Goal: Contribute content

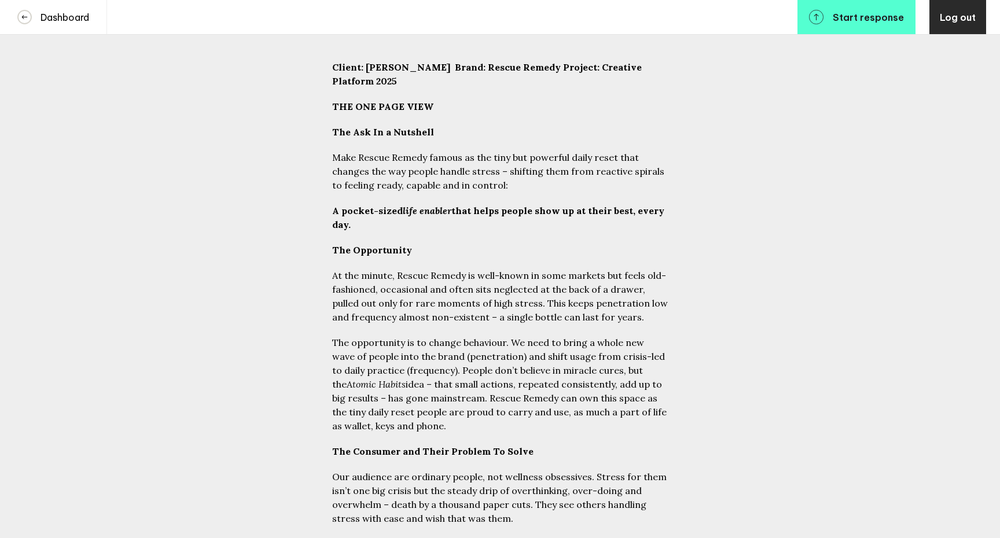
scroll to position [126, 0]
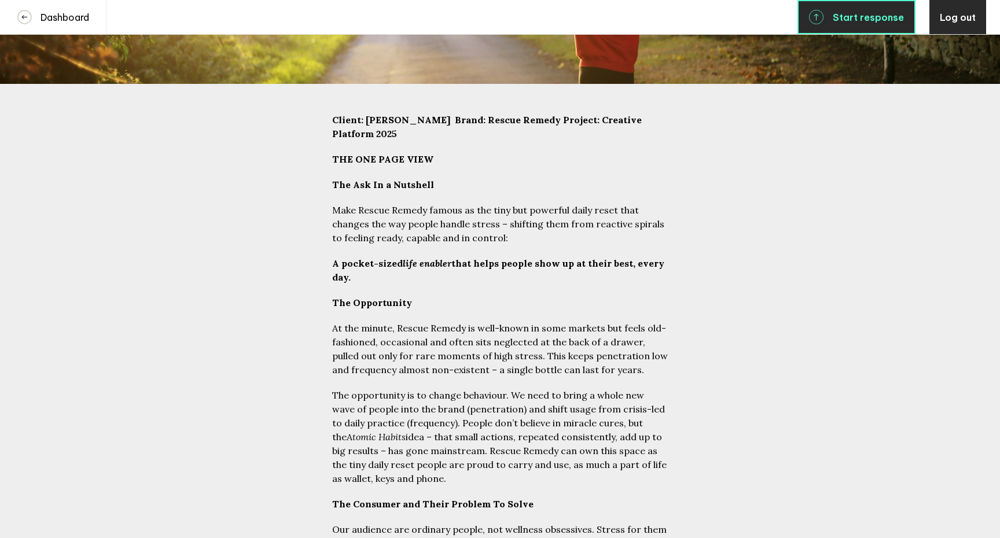
click at [850, 29] on link "Start response" at bounding box center [857, 17] width 118 height 34
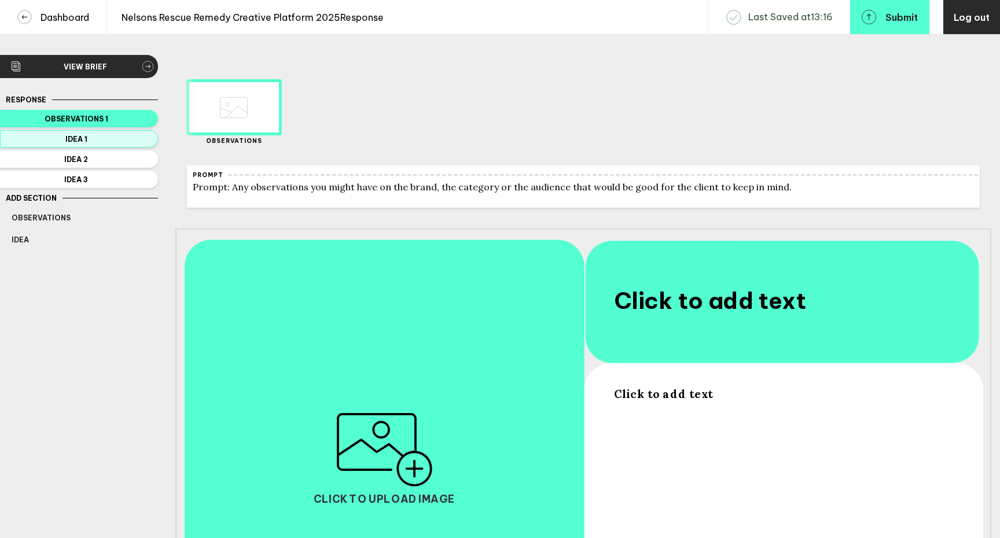
click at [139, 145] on button "Idea 1" at bounding box center [79, 138] width 158 height 17
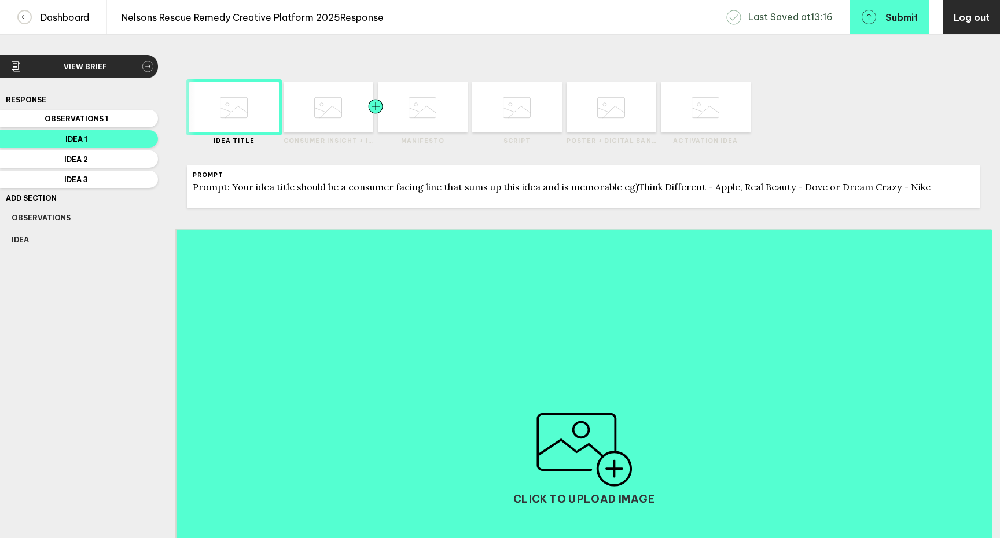
click at [333, 98] on div at bounding box center [352, 107] width 45 height 50
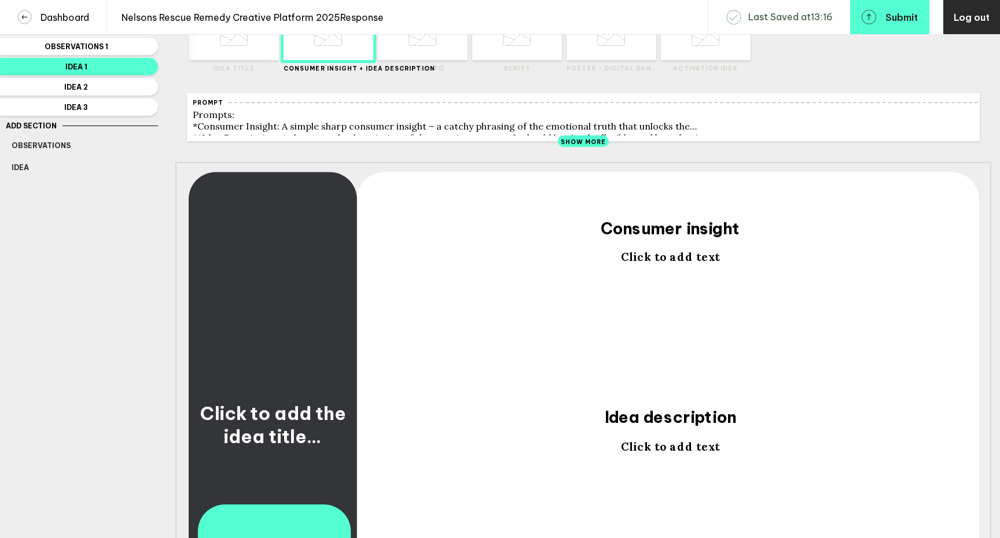
scroll to position [6, 0]
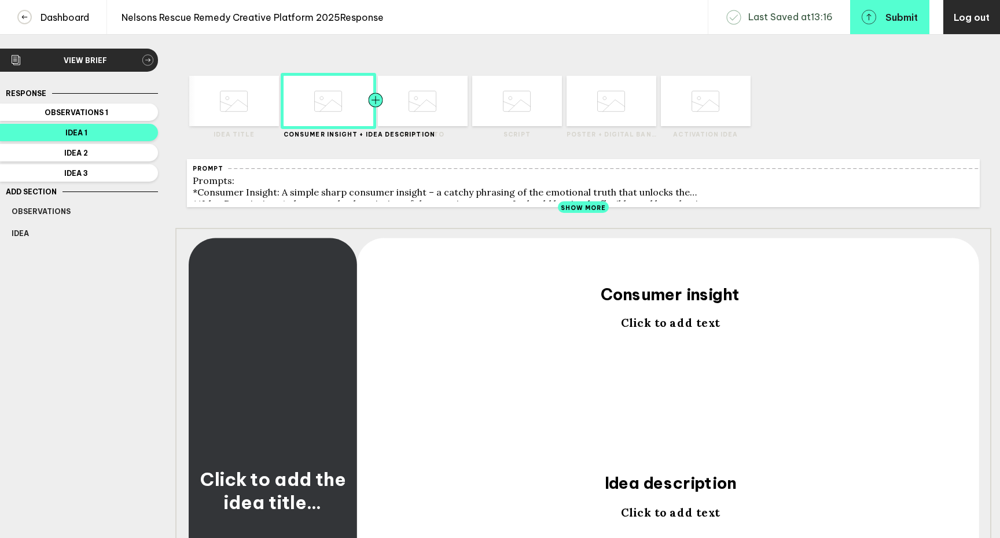
click at [407, 101] on div at bounding box center [398, 101] width 45 height 50
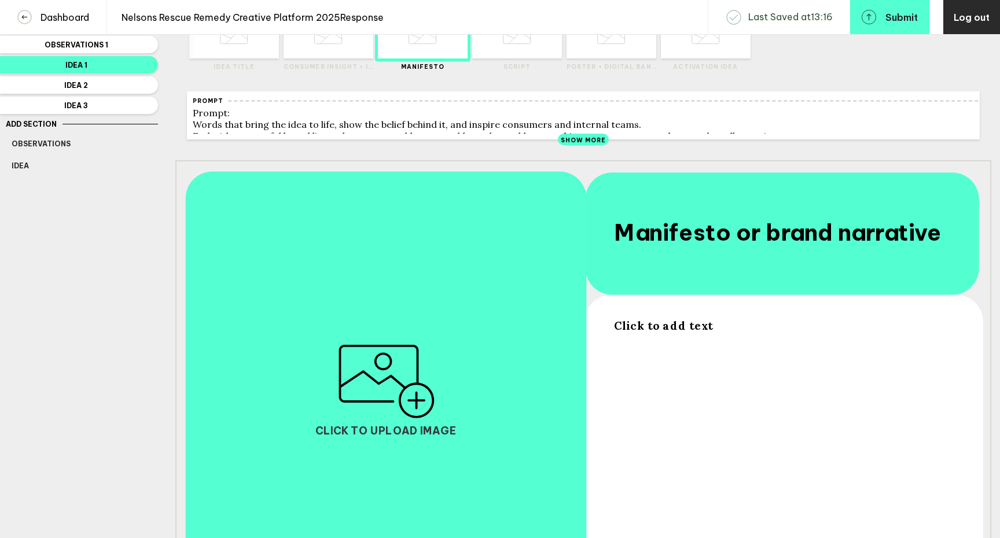
scroll to position [67, 0]
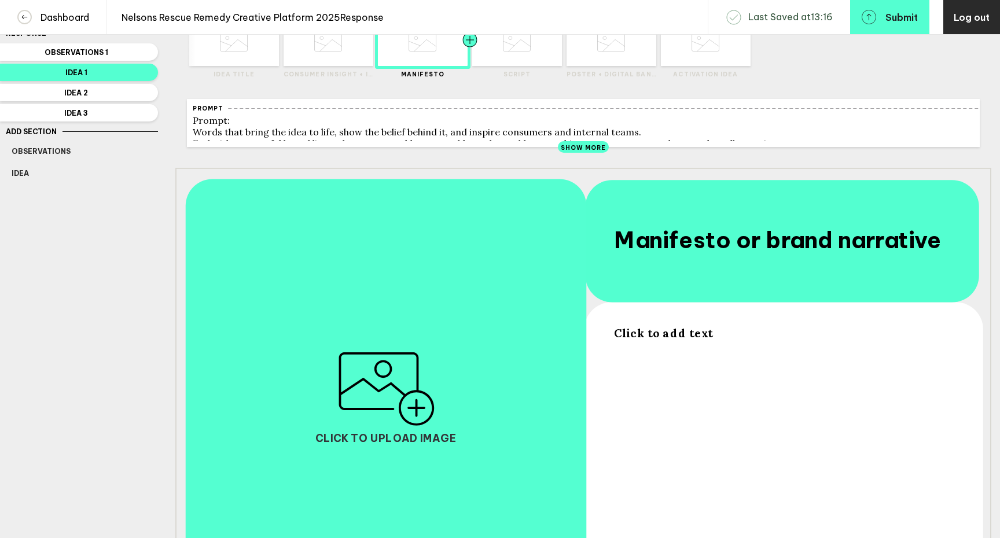
click at [512, 54] on div at bounding box center [492, 41] width 45 height 50
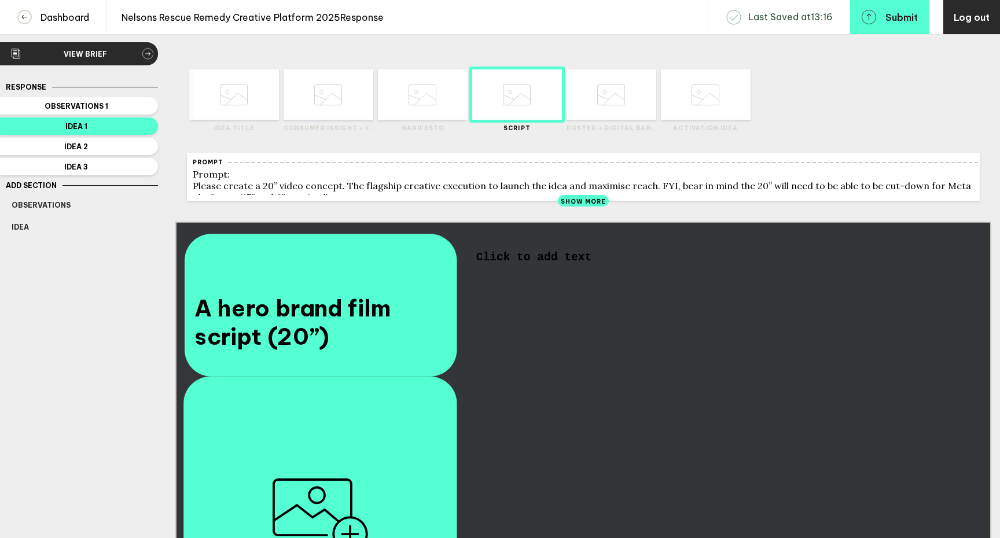
scroll to position [0, 0]
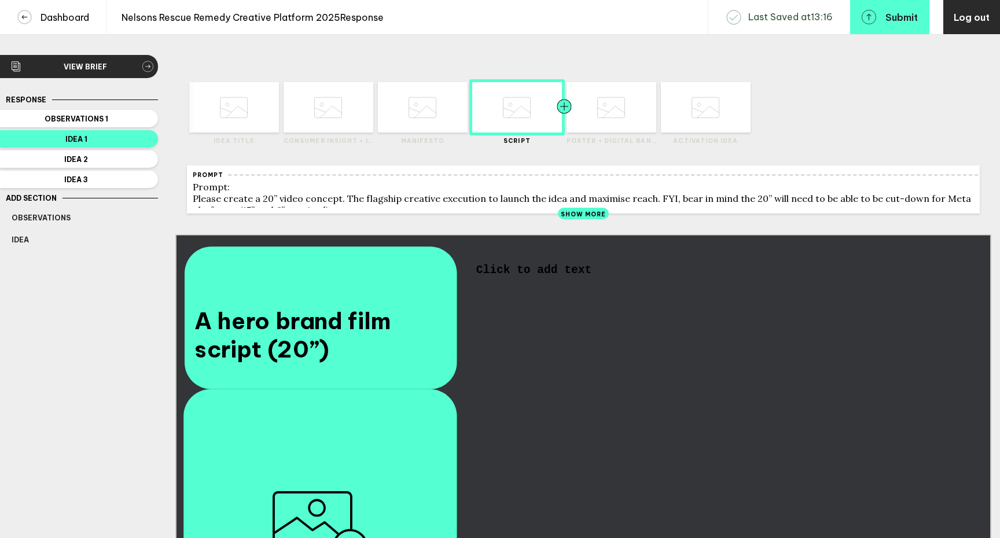
click at [595, 116] on div at bounding box center [586, 107] width 45 height 50
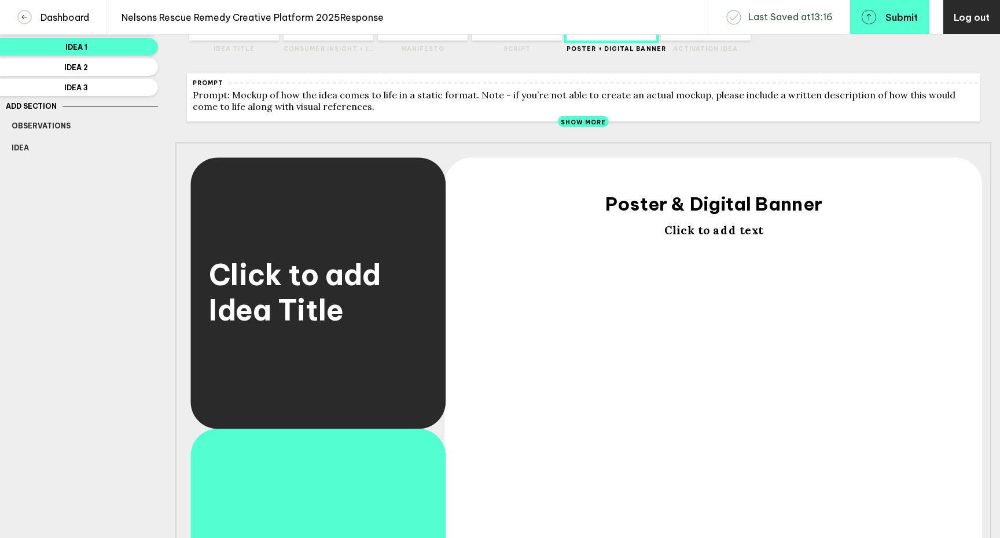
scroll to position [48, 0]
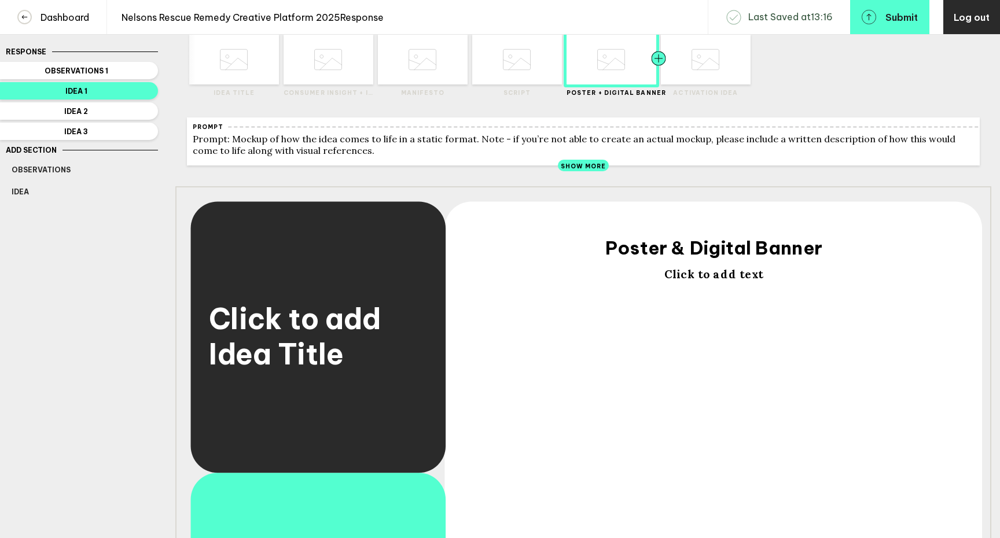
click at [702, 75] on div at bounding box center [681, 59] width 45 height 50
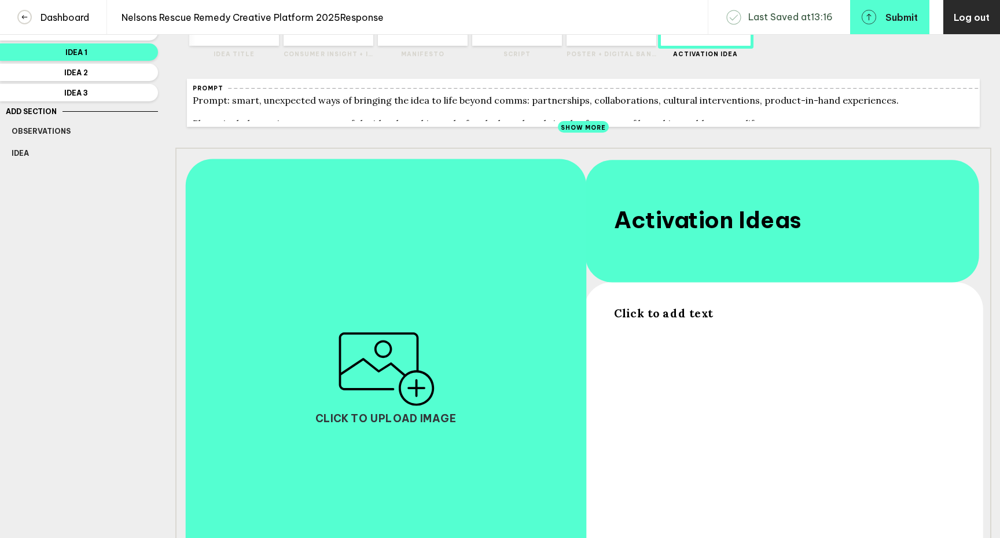
scroll to position [0, 0]
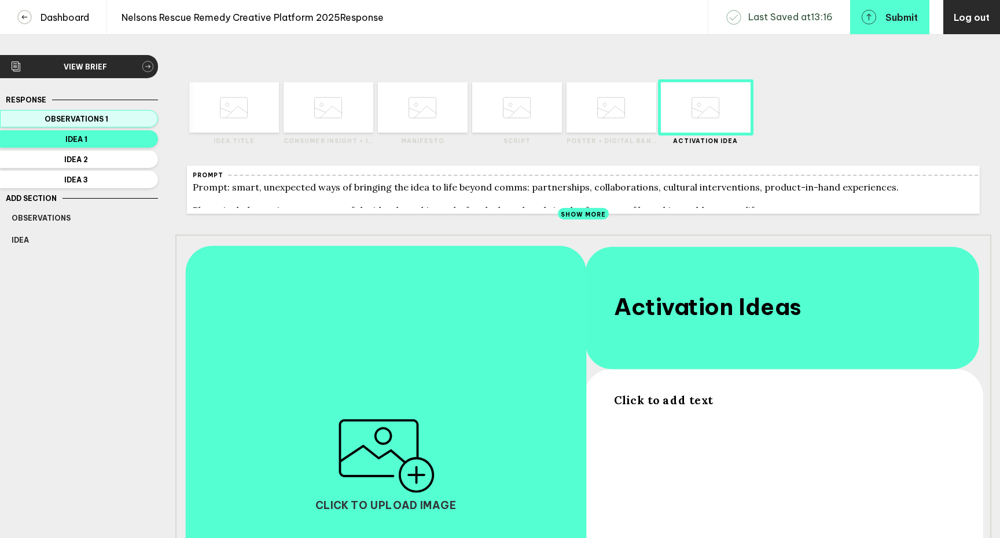
click at [114, 121] on span "Observations 1" at bounding box center [77, 119] width 130 height 9
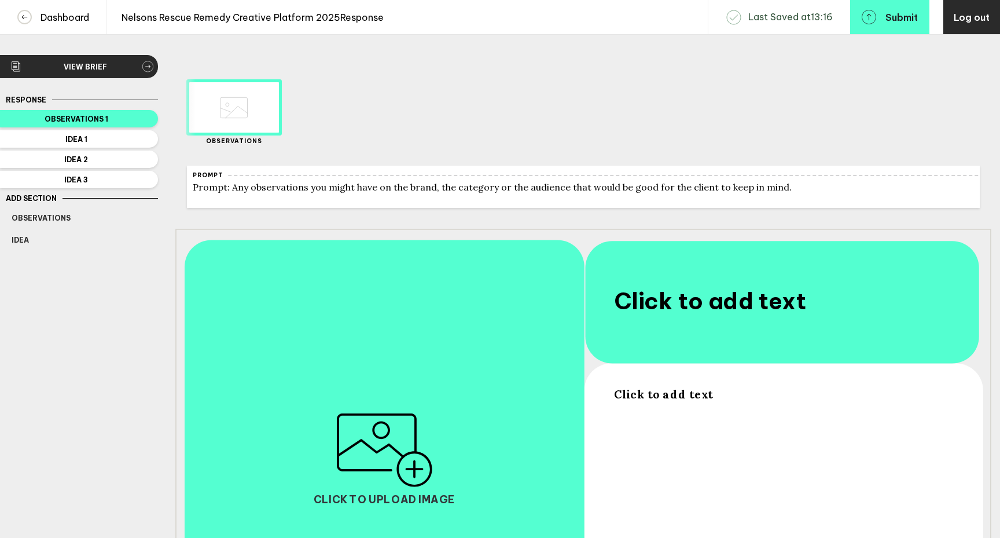
click at [135, 148] on div "Response Observations 1 Idea 1 Idea 2 Idea 3 Add Section Observations Idea Dele…" at bounding box center [79, 412] width 158 height 638
click at [135, 141] on span "Idea 1" at bounding box center [77, 139] width 130 height 9
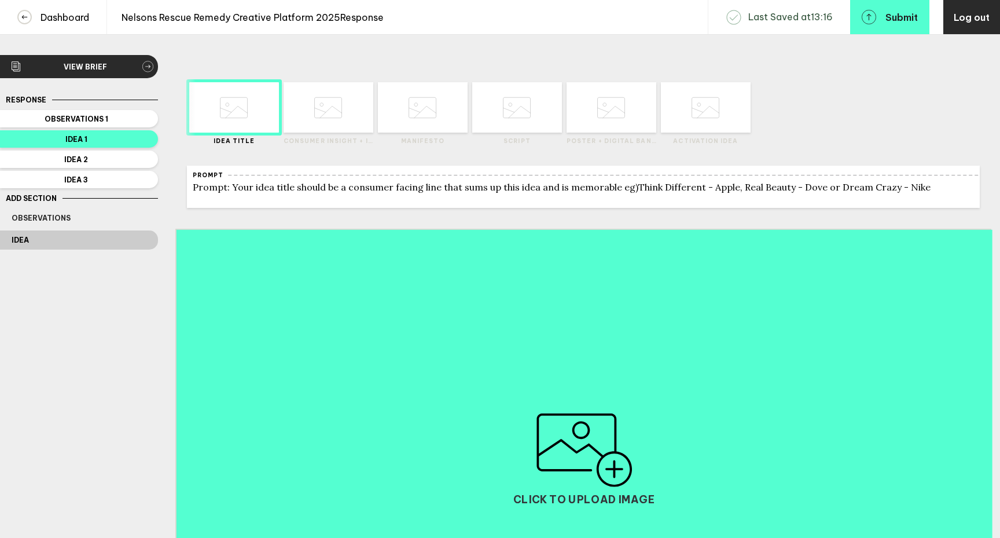
click at [93, 239] on button "Idea" at bounding box center [79, 239] width 158 height 19
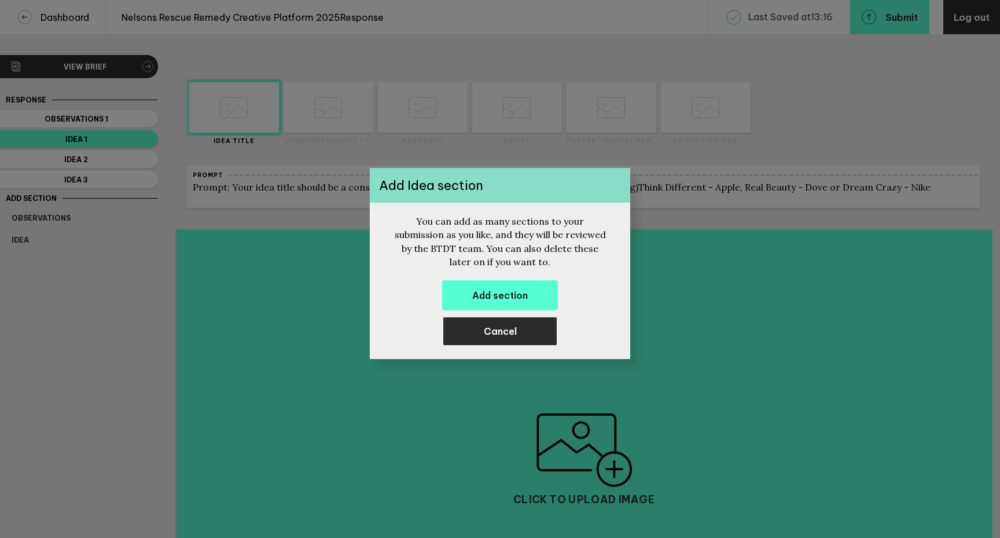
click at [507, 333] on span "Cancel" at bounding box center [500, 331] width 33 height 12
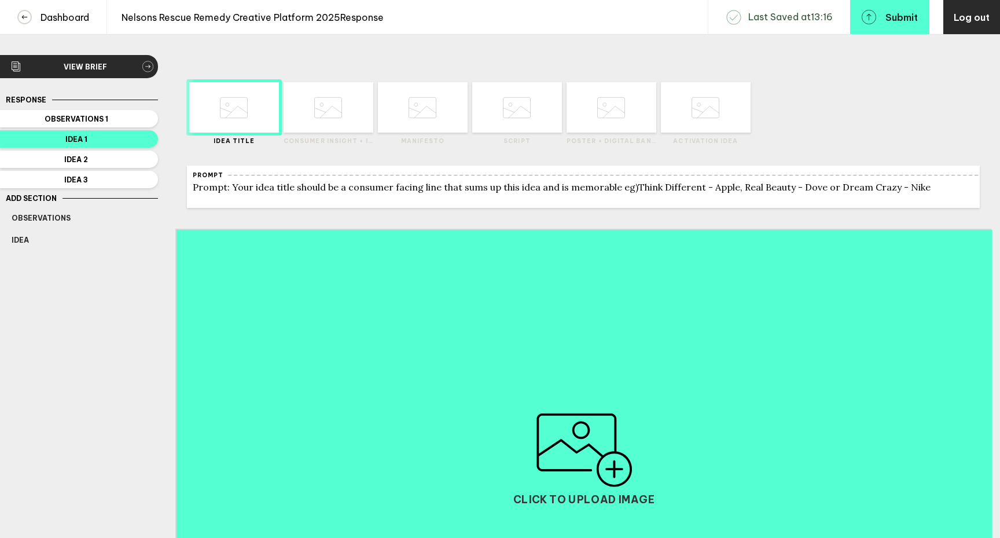
click at [120, 348] on div "Response Observations 1 Idea 1 Idea 2 Idea 3 Add Section Observations Idea Dele…" at bounding box center [79, 412] width 158 height 638
click at [50, 220] on button "Observations" at bounding box center [79, 217] width 158 height 19
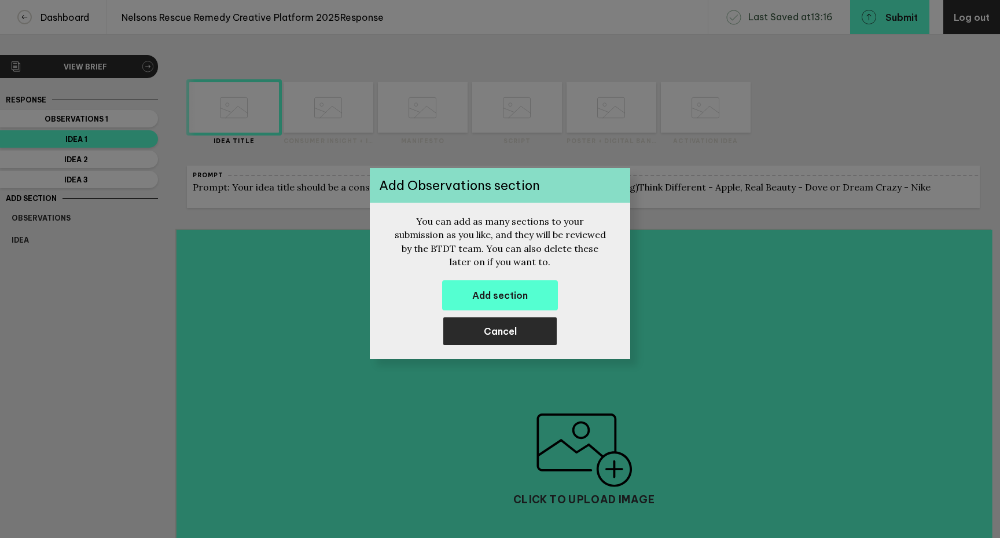
click at [479, 329] on button "Cancel" at bounding box center [500, 331] width 116 height 30
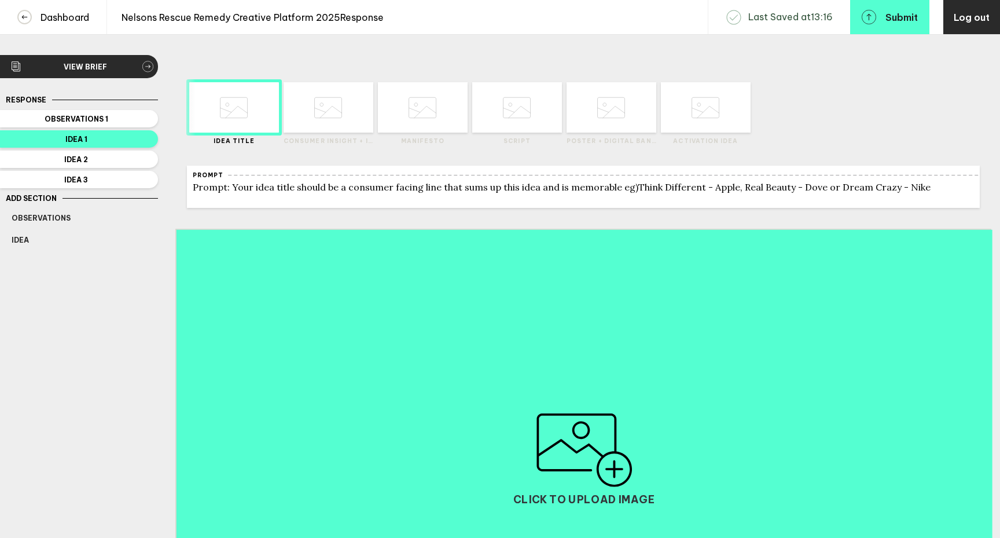
click at [140, 326] on div "Response Observations 1 Idea 1 Idea 2 Idea 3 Add Section Observations Idea Dele…" at bounding box center [79, 412] width 158 height 638
click at [107, 121] on span "Observations 1" at bounding box center [77, 119] width 130 height 9
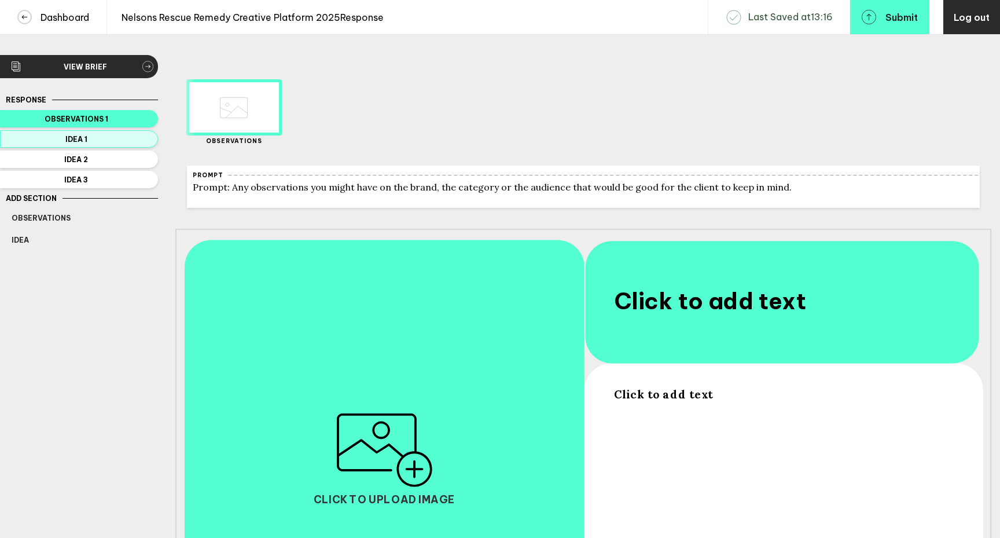
click at [108, 139] on span "Idea 1" at bounding box center [77, 139] width 130 height 9
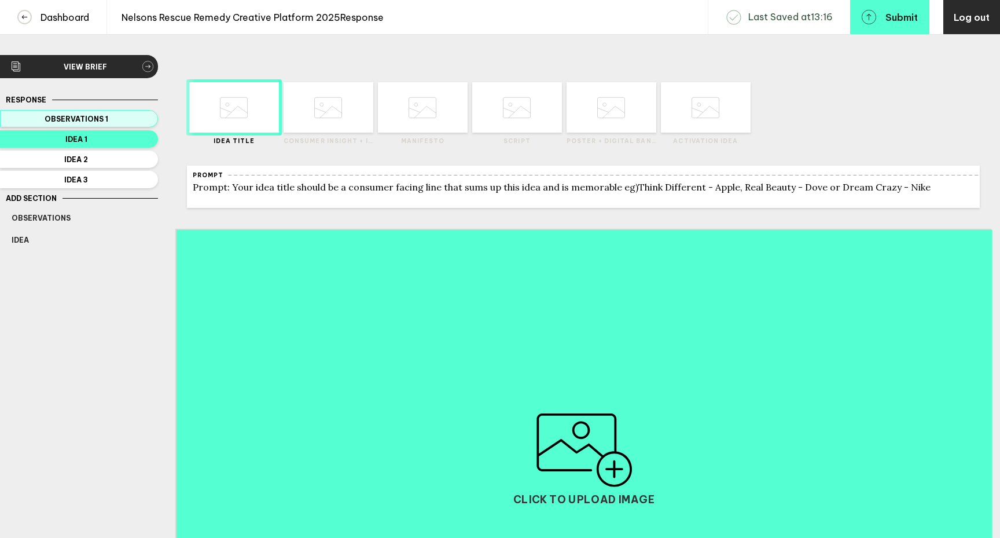
click at [119, 116] on span "Observations 1" at bounding box center [77, 119] width 130 height 9
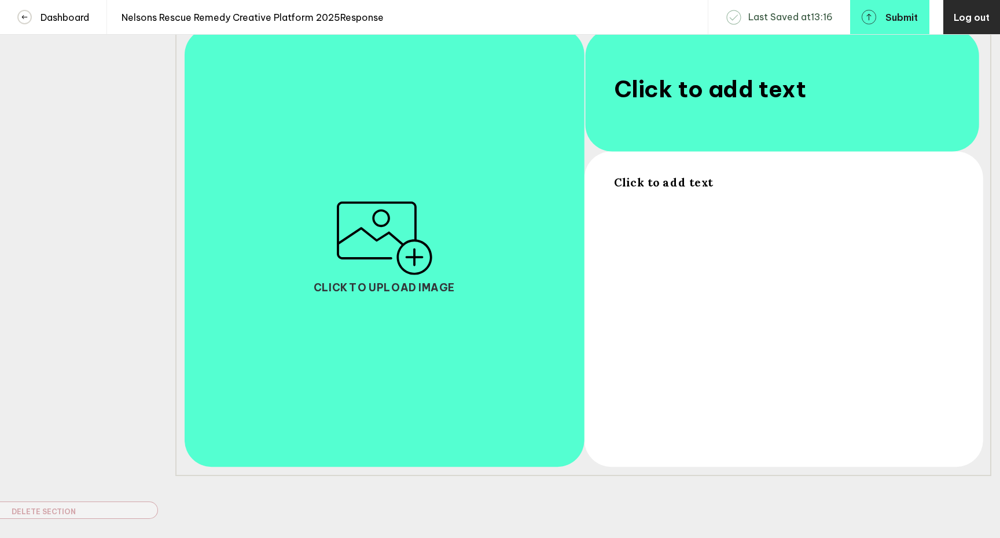
scroll to position [213, 0]
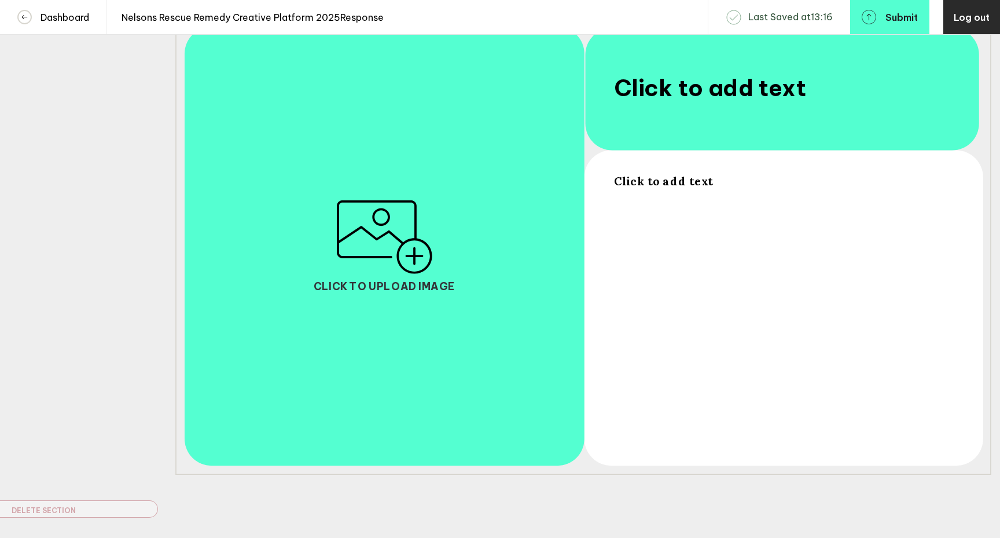
click at [419, 273] on img "button" at bounding box center [385, 237] width 98 height 74
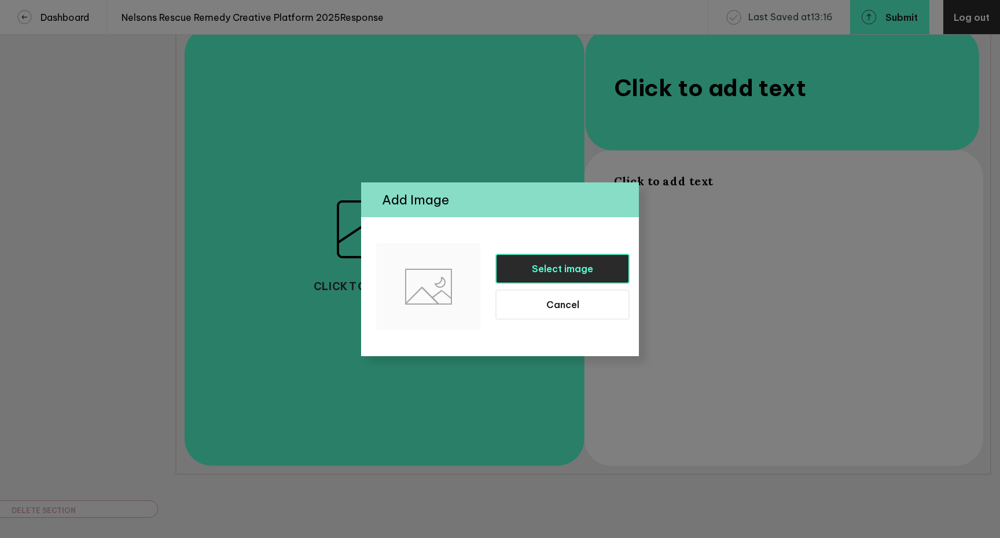
click at [578, 267] on span "Select image" at bounding box center [562, 269] width 61 height 12
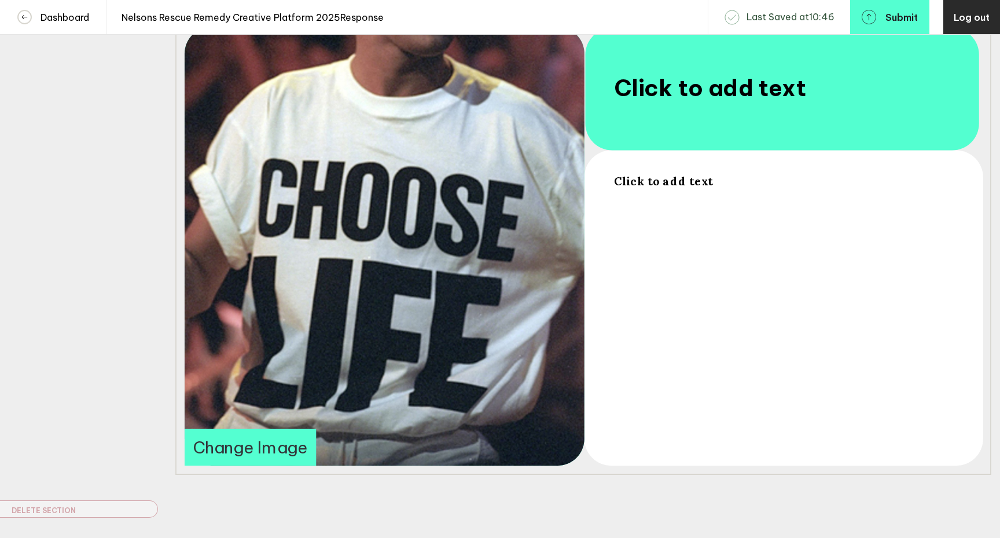
click at [657, 196] on div "Click to add text" at bounding box center [782, 311] width 337 height 274
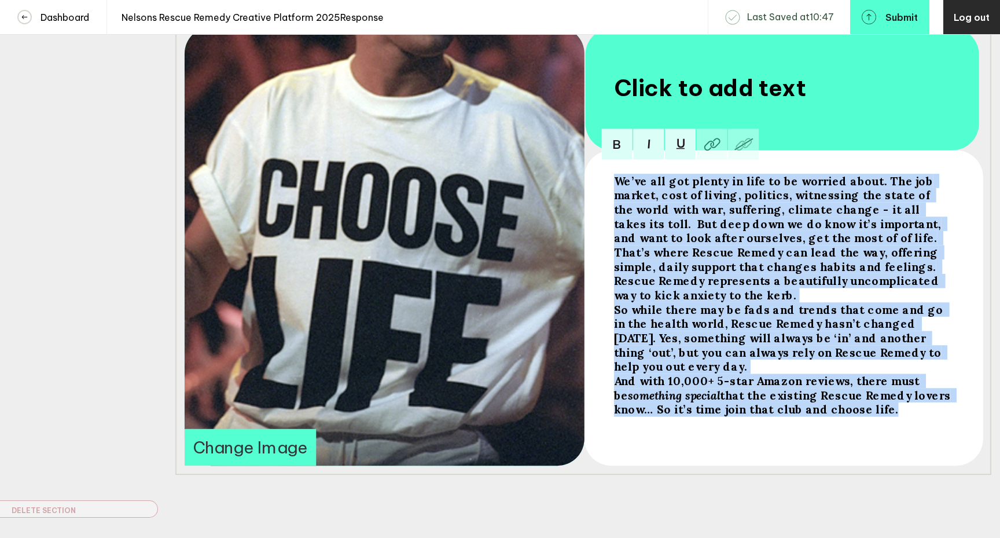
drag, startPoint x: 880, startPoint y: 387, endPoint x: 608, endPoint y: 181, distance: 341.2
click at [608, 181] on div "We’ve all got plenty in life to be worried about. The job market, cost of livin…" at bounding box center [583, 245] width 816 height 459
click at [617, 153] on img at bounding box center [616, 143] width 31 height 31
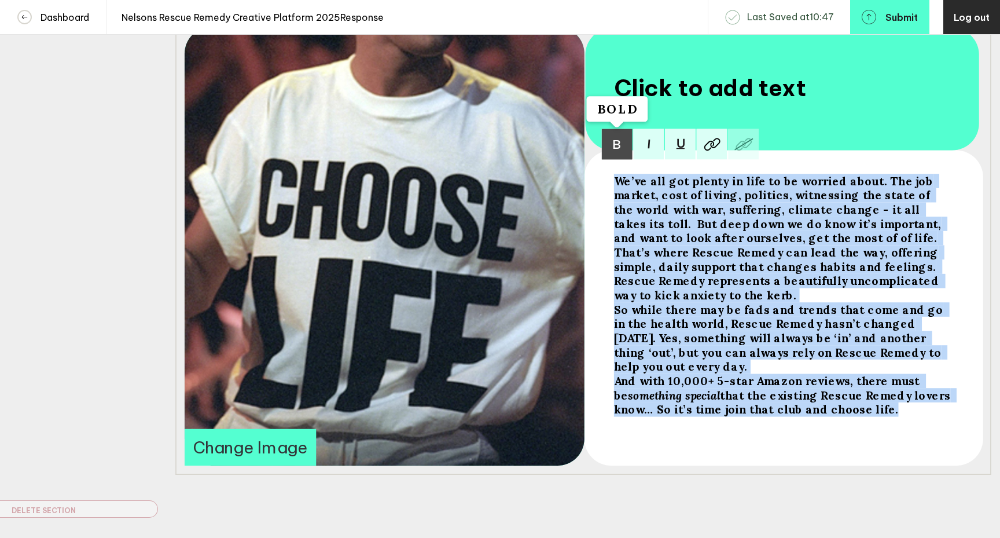
click at [617, 153] on img at bounding box center [616, 143] width 31 height 31
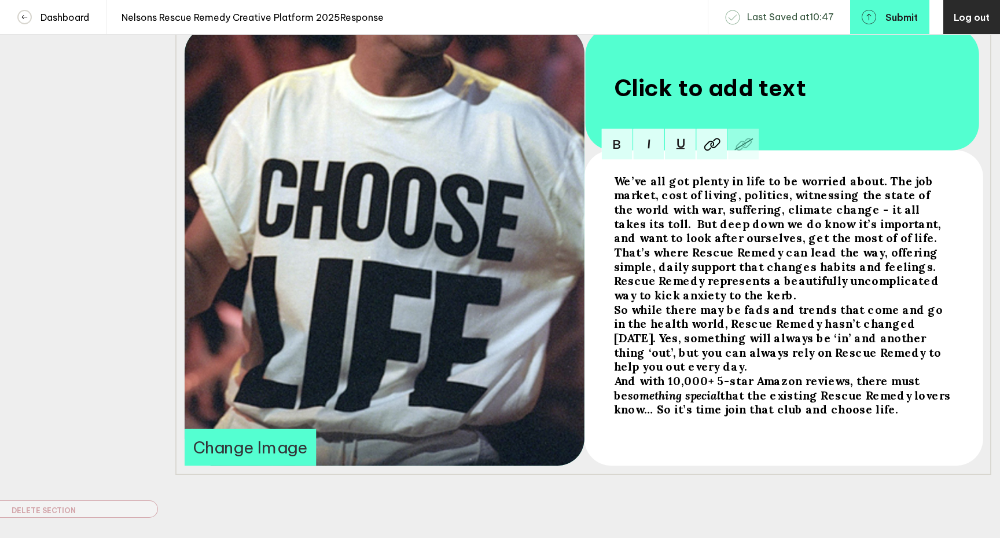
click at [664, 430] on div "We’ve all got plenty in life to be worried about. The job market, cost of livin…" at bounding box center [783, 311] width 346 height 282
click at [823, 244] on span "We’ve all got plenty in life to be worried about. The job market, cost of livin…" at bounding box center [779, 238] width 330 height 128
click at [822, 242] on span "We’ve all got plenty in life to be worried about. The job market, cost of livin…" at bounding box center [779, 238] width 330 height 128
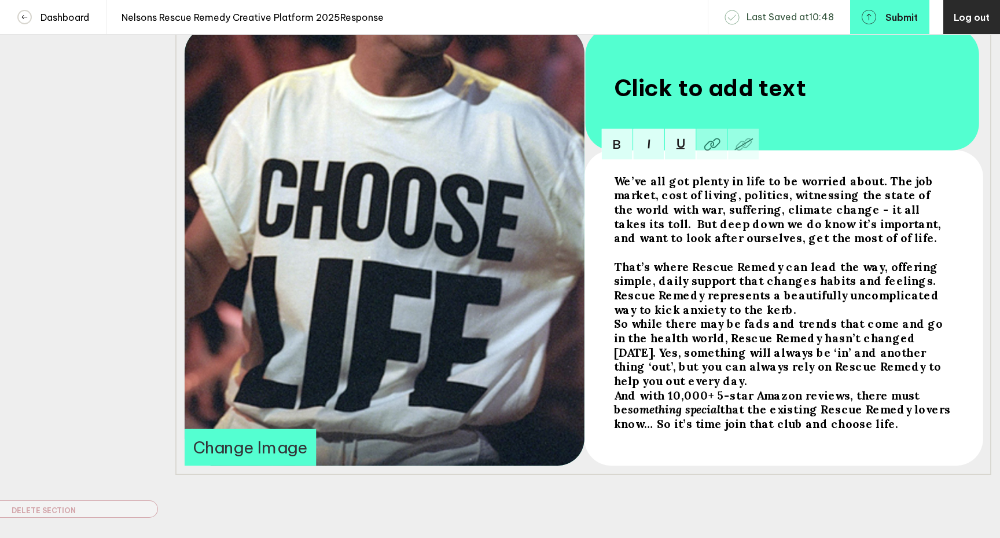
click at [752, 316] on div "That’s where Rescue Remedy can lead the way, offering simple, daily support tha…" at bounding box center [782, 287] width 337 height 57
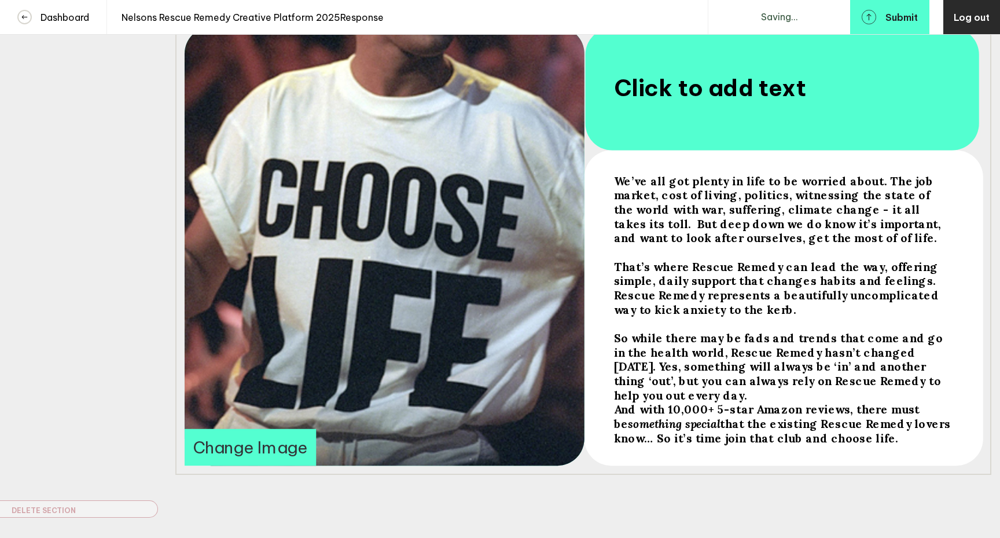
click at [685, 92] on span "Click to add text" at bounding box center [710, 88] width 193 height 28
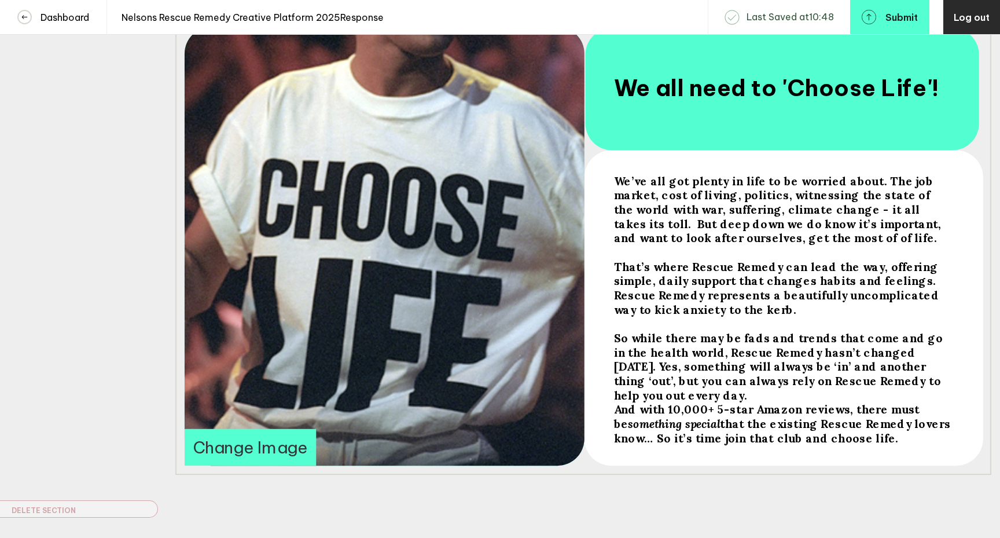
click at [838, 231] on span "We’ve all got plenty in life to be worried about. The job market, cost of livin…" at bounding box center [779, 209] width 330 height 71
click at [837, 232] on span "We’ve all got plenty in life to be worried about. The job market, cost of livin…" at bounding box center [779, 209] width 330 height 71
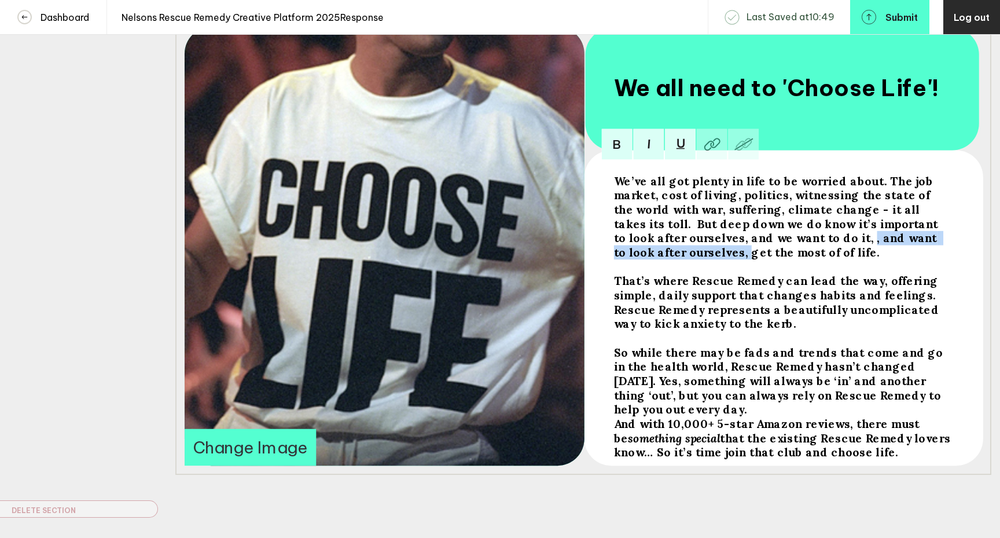
drag, startPoint x: 671, startPoint y: 264, endPoint x: 787, endPoint y: 248, distance: 116.9
click at [787, 248] on span "We’ve all got plenty in life to be worried about. The job market, cost of livin…" at bounding box center [778, 217] width 328 height 86
click at [862, 274] on span "That’s where Rescue Remedy can lead the way, offering simple, daily support tha…" at bounding box center [778, 301] width 328 height 57
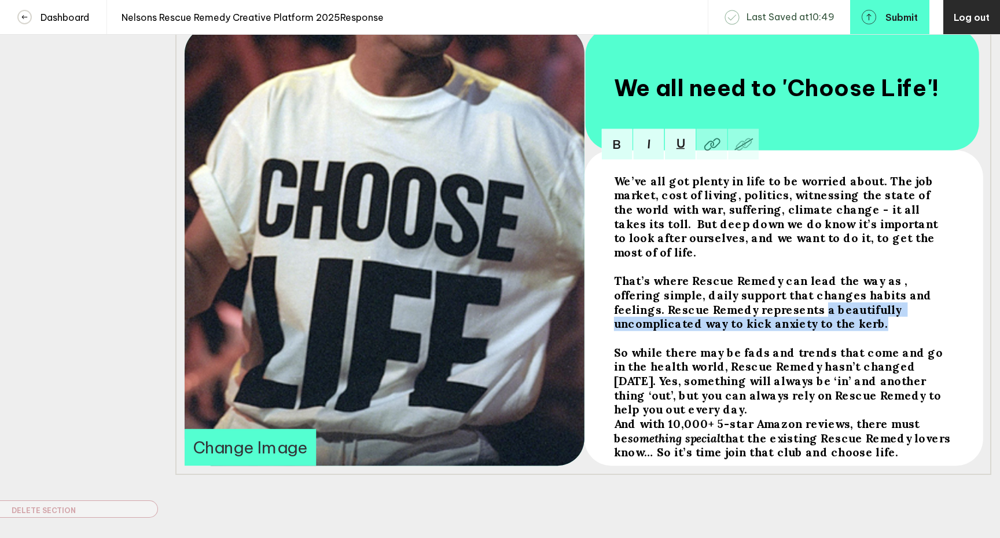
drag, startPoint x: 722, startPoint y: 305, endPoint x: 722, endPoint y: 314, distance: 9.3
click at [722, 314] on div "That’s where Rescue Remedy can lead the way as , offering simple, daily support…" at bounding box center [782, 301] width 337 height 57
copy span "a beautifully uncomplicated way to kick anxiety to the kerb."
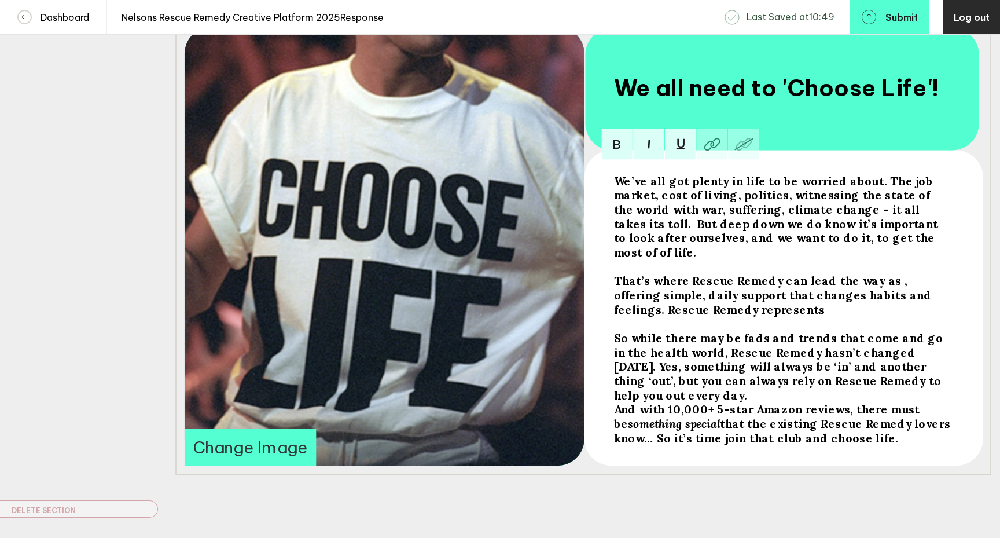
click at [880, 273] on span "That’s where Rescue Remedy can lead the way as , offering simple, daily support…" at bounding box center [774, 294] width 321 height 43
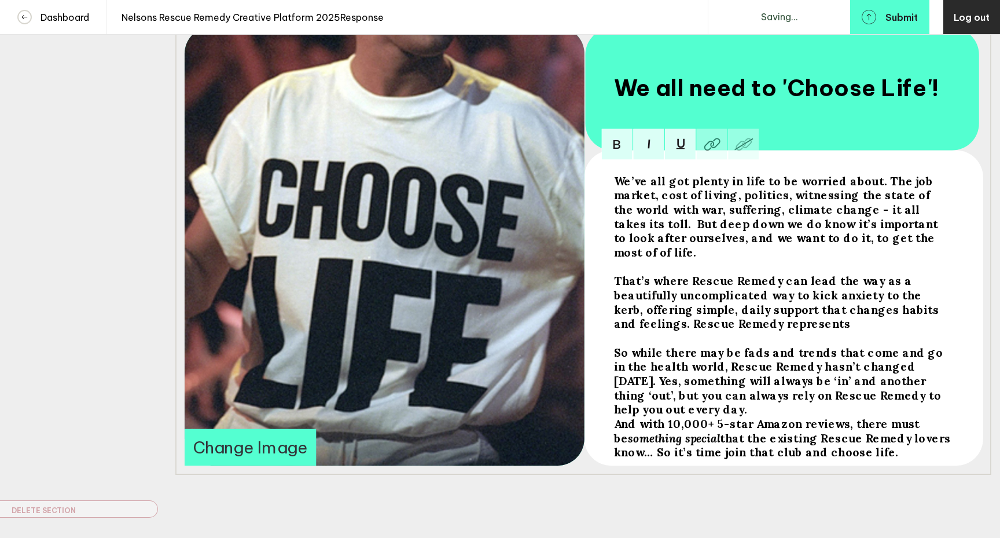
drag, startPoint x: 908, startPoint y: 304, endPoint x: 925, endPoint y: 313, distance: 19.2
click at [925, 313] on div "That’s where Rescue Remedy can lead the way as a beautifully uncomplicated way …" at bounding box center [782, 301] width 337 height 57
click at [772, 345] on span "So while there may be fads and trends that come and go in the health world, Res…" at bounding box center [780, 380] width 332 height 71
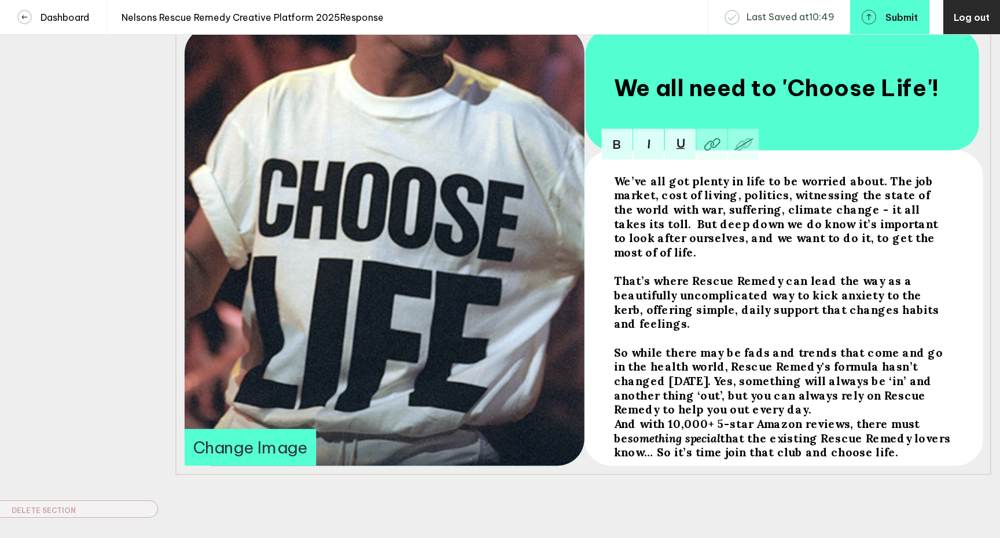
click at [616, 345] on span "So while there may be fads and trends that come and go in the health world, Res…" at bounding box center [780, 380] width 332 height 71
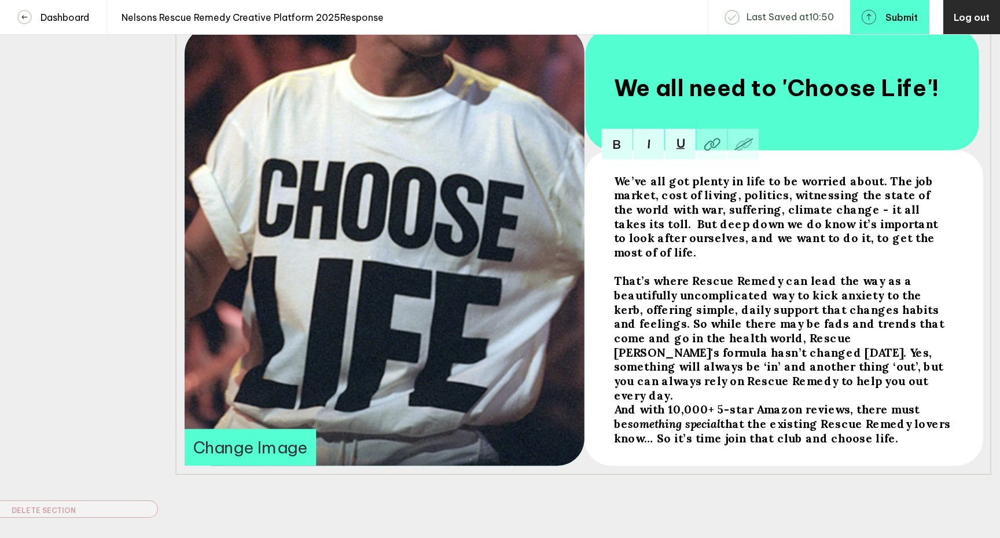
click at [696, 375] on div "That’s where Rescue Remedy can lead the way as a beautifully uncomplicated way …" at bounding box center [782, 337] width 337 height 128
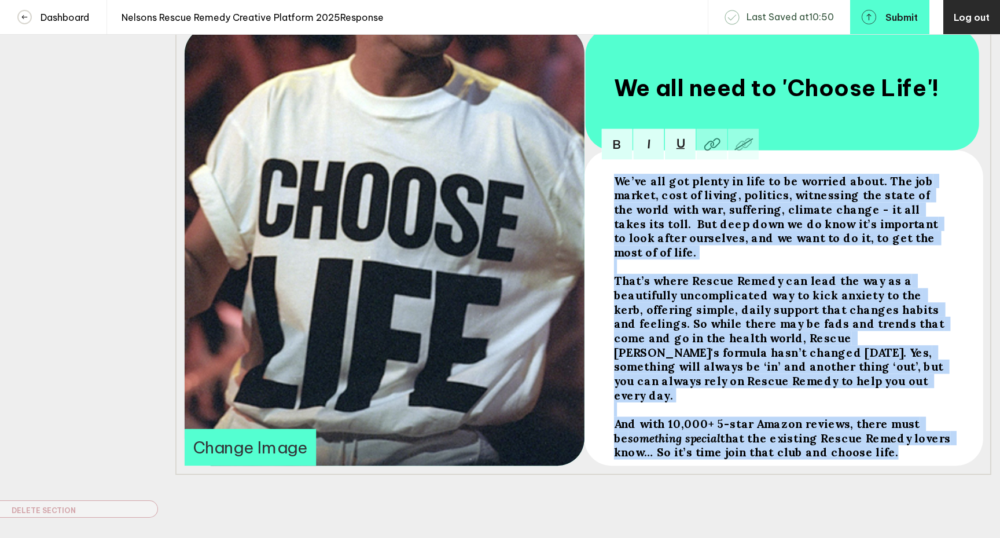
drag, startPoint x: 880, startPoint y: 431, endPoint x: 611, endPoint y: 186, distance: 363.4
click at [611, 186] on div "We’ve all got plenty in life to be worried about. The job market, cost of livin…" at bounding box center [783, 311] width 346 height 282
copy div "We’ve all got plenty in life to be worried about. The job market, cost of livin…"
